Goal: Task Accomplishment & Management: Complete application form

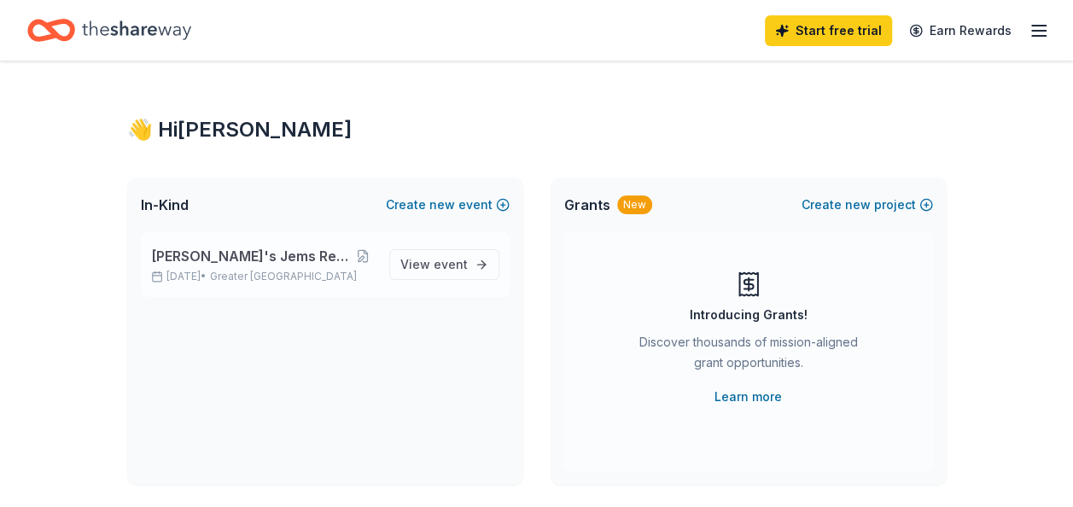
click at [225, 263] on span "[PERSON_NAME]'s Jems Remembrance" at bounding box center [250, 256] width 199 height 20
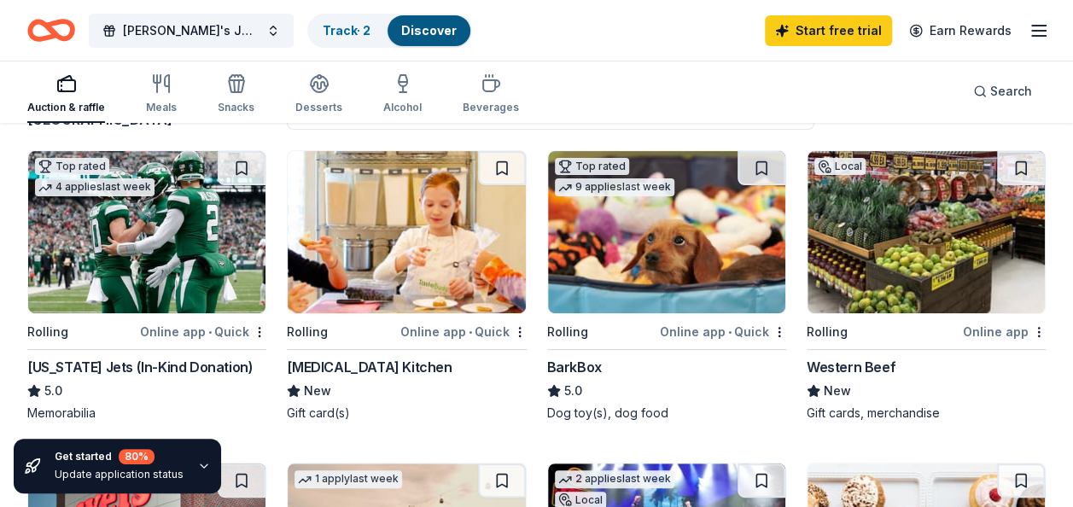
scroll to position [163, 0]
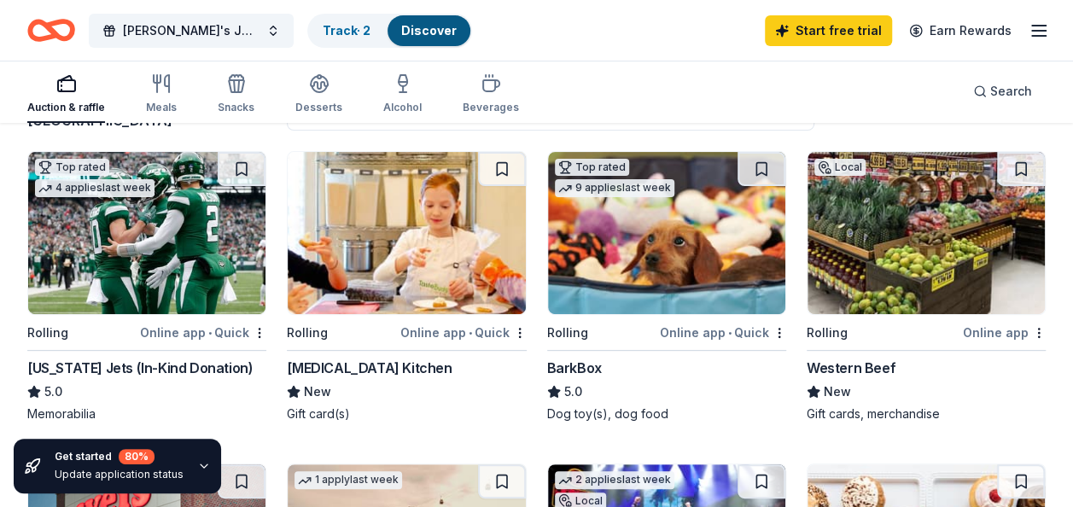
click at [604, 283] on img at bounding box center [666, 233] width 237 height 162
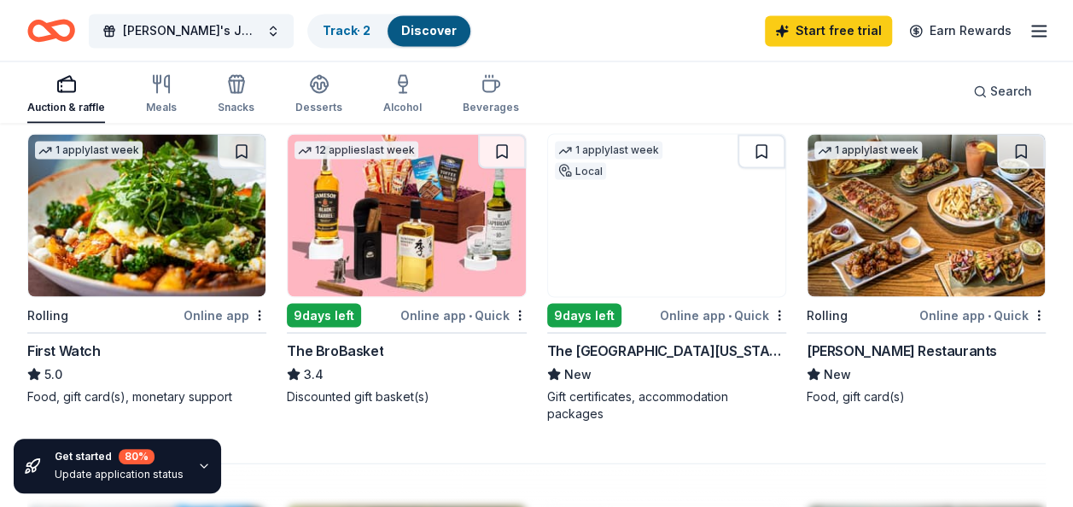
scroll to position [1463, 0]
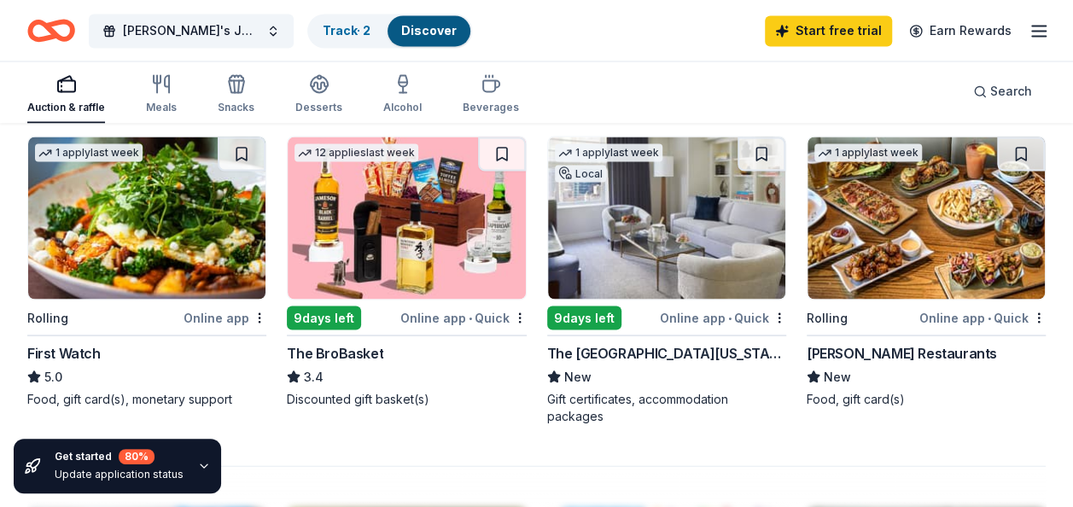
click at [645, 352] on div "The Peninsula New York" at bounding box center [666, 352] width 239 height 20
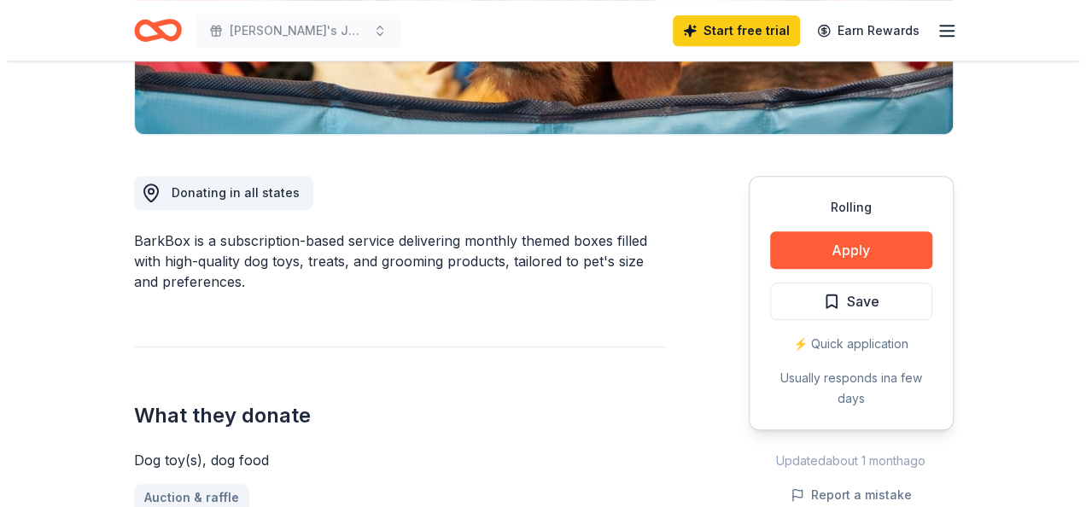
scroll to position [385, 0]
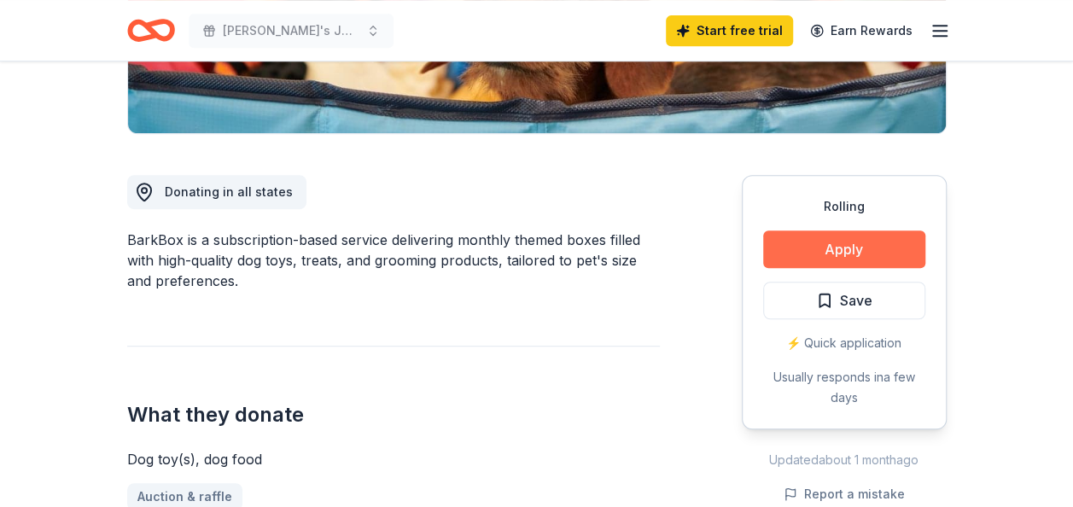
click at [835, 244] on button "Apply" at bounding box center [844, 250] width 162 height 38
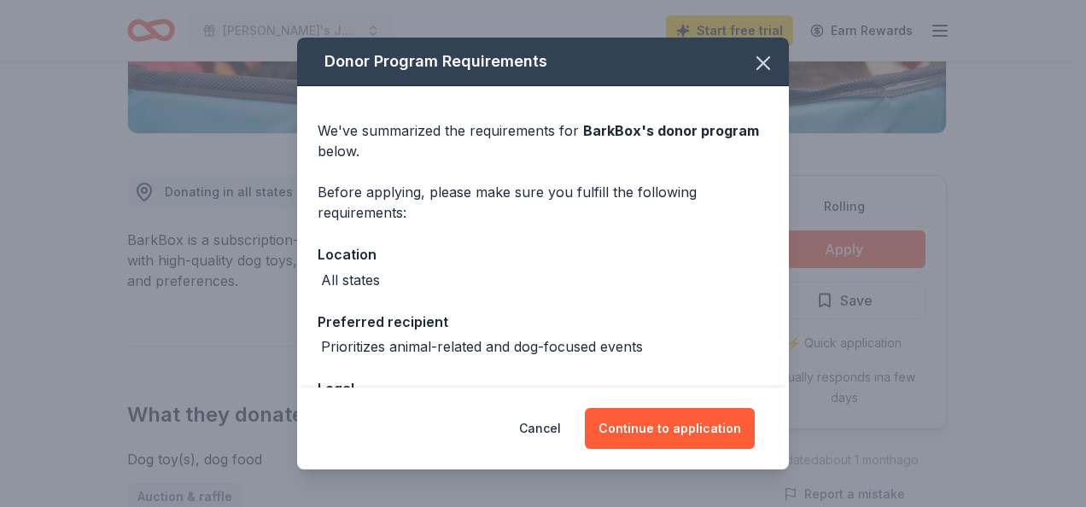
scroll to position [126, 0]
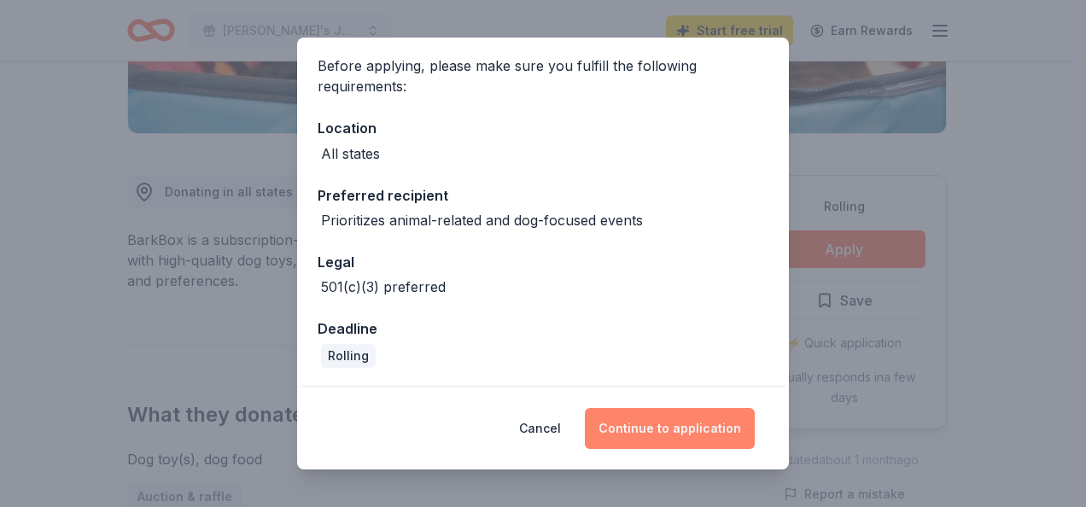
click at [705, 438] on button "Continue to application" at bounding box center [670, 428] width 170 height 41
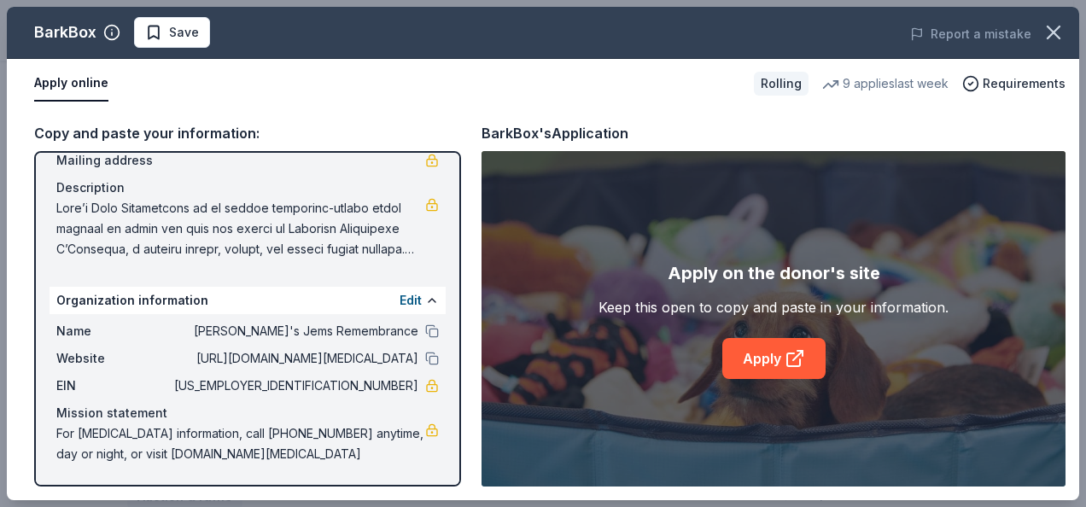
scroll to position [0, 0]
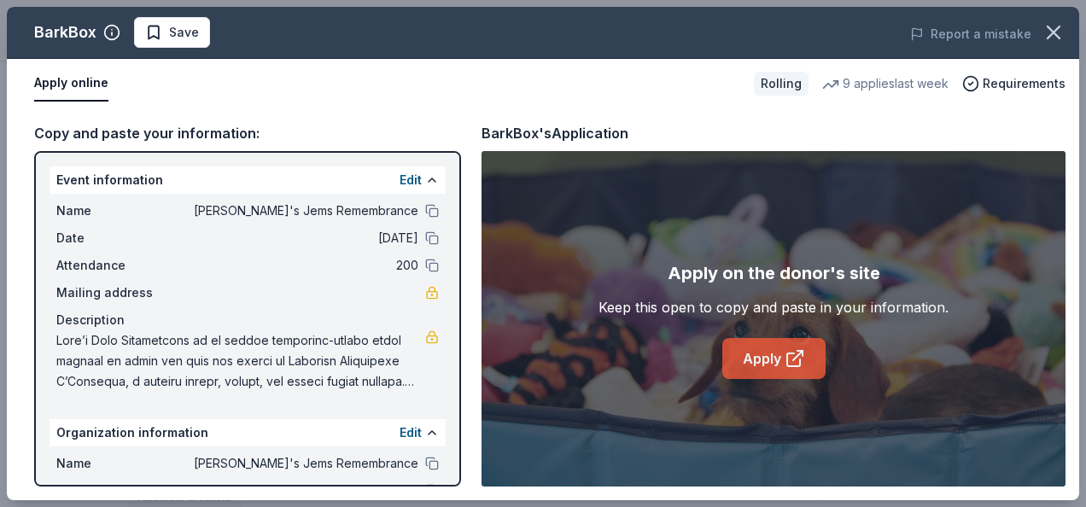
click at [769, 367] on link "Apply" at bounding box center [773, 358] width 103 height 41
click at [767, 357] on link "Apply" at bounding box center [773, 358] width 103 height 41
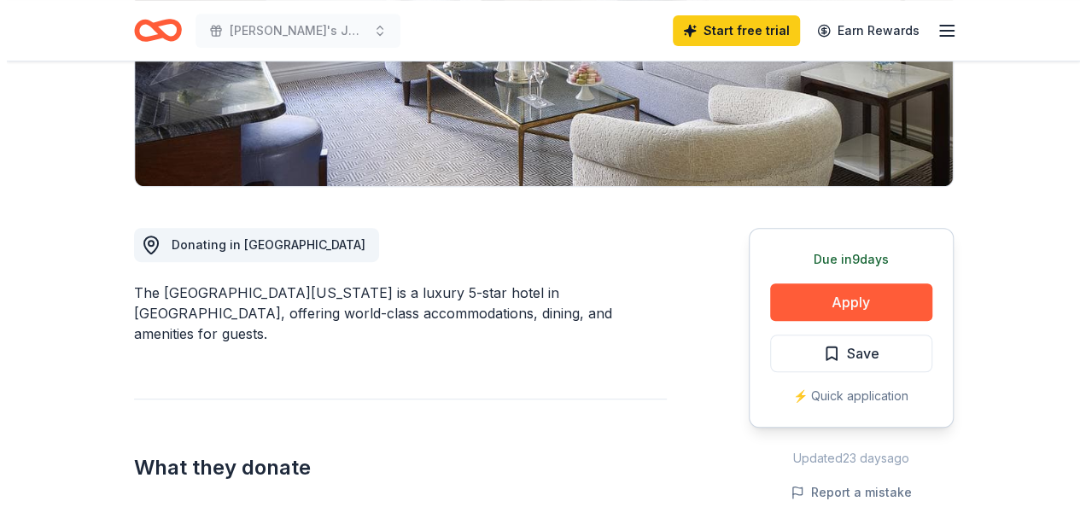
scroll to position [336, 0]
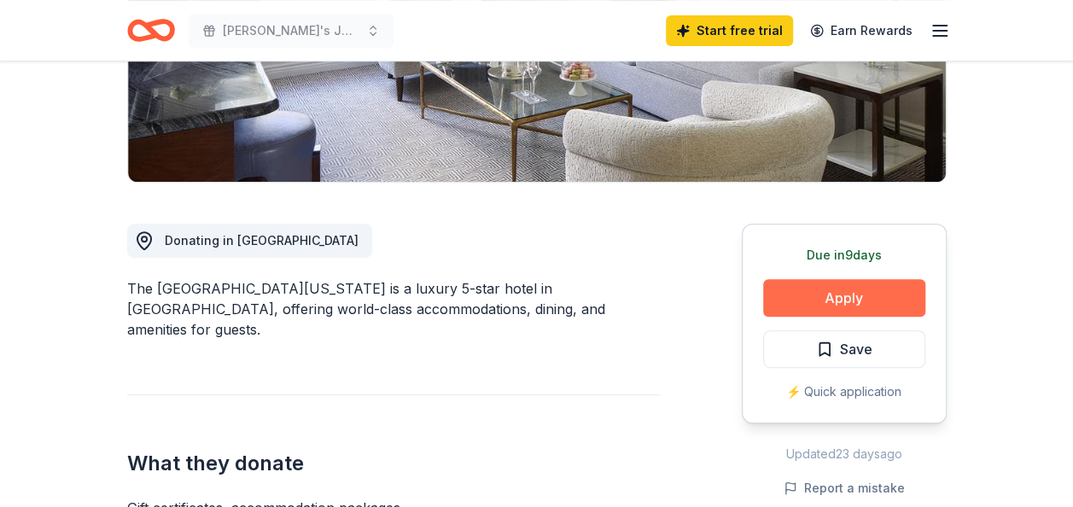
click at [834, 295] on button "Apply" at bounding box center [844, 298] width 162 height 38
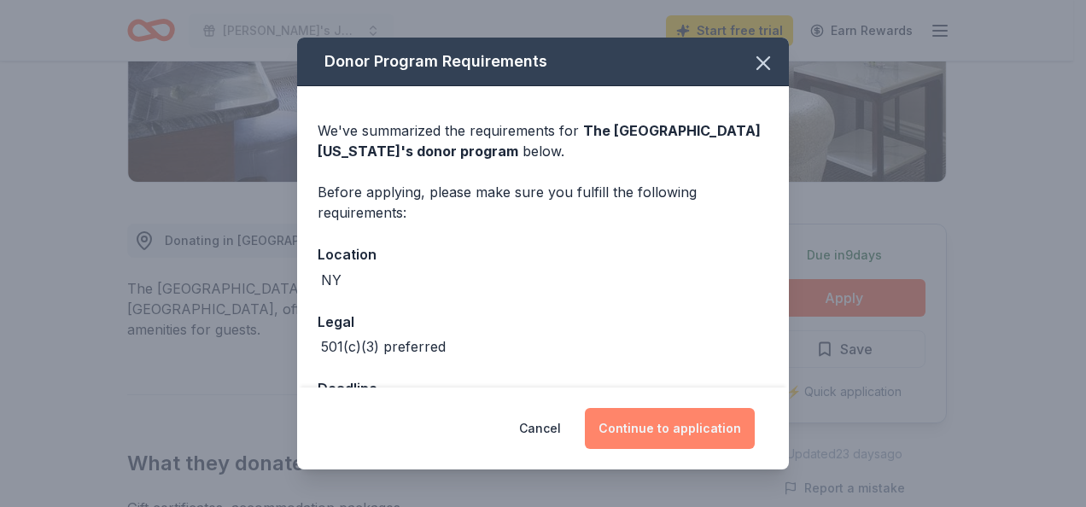
click at [692, 436] on button "Continue to application" at bounding box center [670, 428] width 170 height 41
